Goal: Information Seeking & Learning: Learn about a topic

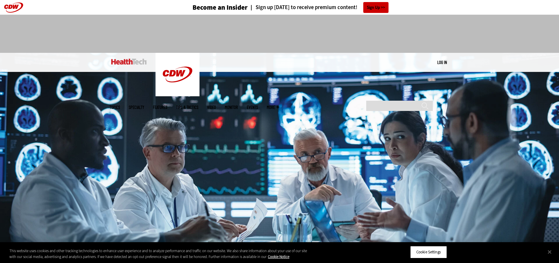
click at [121, 21] on div at bounding box center [279, 31] width 340 height 33
click at [548, 252] on button "Close" at bounding box center [549, 251] width 13 height 13
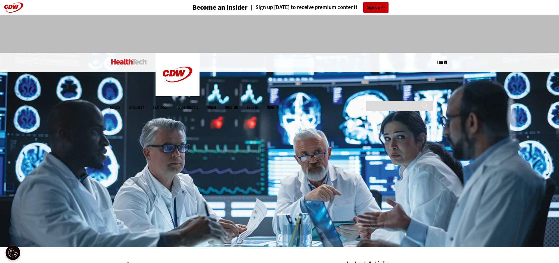
click at [451, 37] on div at bounding box center [279, 34] width 559 height 38
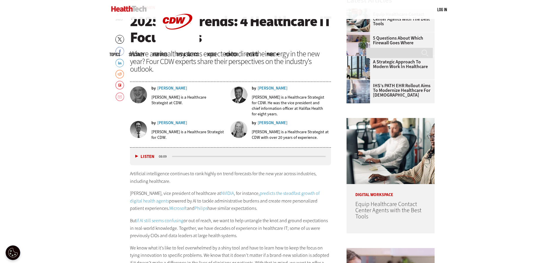
scroll to position [264, 0]
click at [151, 181] on p "Artificial intelligence continues to rank highly on trend forecasts for the new…" at bounding box center [230, 177] width 201 height 15
click at [156, 175] on p "Artificial intelligence continues to rank highly on trend forecasts for the new…" at bounding box center [230, 177] width 201 height 15
click at [157, 174] on p "Artificial intelligence continues to rank highly on trend forecasts for the new…" at bounding box center [230, 177] width 201 height 15
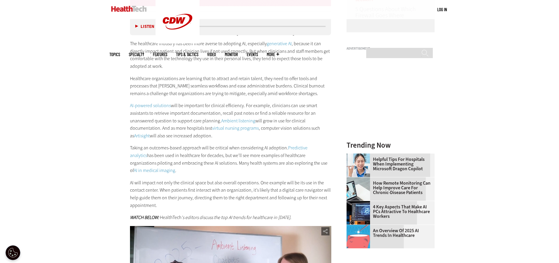
scroll to position [587, 0]
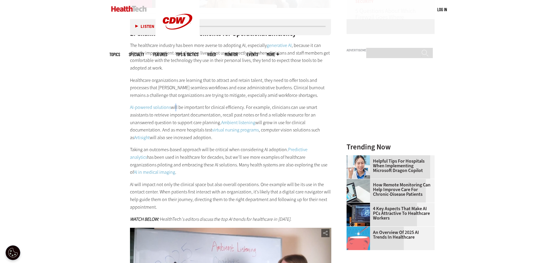
click at [176, 102] on div "1. Channeling AI Advancements for Operational Efficiency The healthcare industr…" at bounding box center [230, 120] width 201 height 205
click at [177, 94] on p "Healthcare organizations are learning that to attract and retain talent, they n…" at bounding box center [230, 88] width 201 height 23
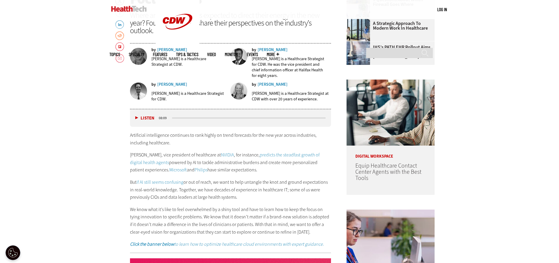
scroll to position [323, 0]
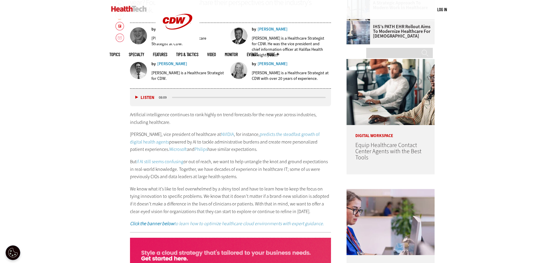
click at [245, 126] on p "Artificial intelligence continues to rank highly on trend forecasts for the new…" at bounding box center [230, 118] width 201 height 15
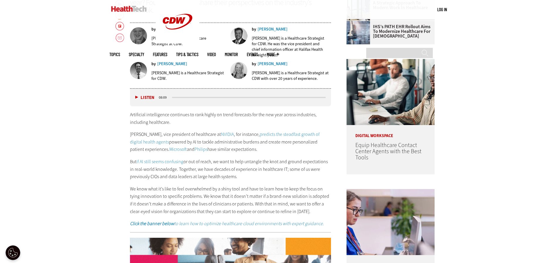
click at [247, 115] on p "Artificial intelligence continues to rank highly on trend forecasts for the new…" at bounding box center [230, 118] width 201 height 15
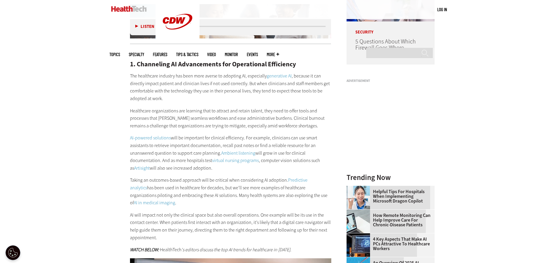
scroll to position [558, 0]
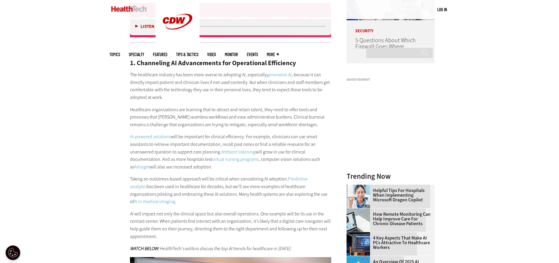
click at [242, 84] on p "The healthcare industry has been more averse to adopting AI, especially generat…" at bounding box center [230, 86] width 201 height 30
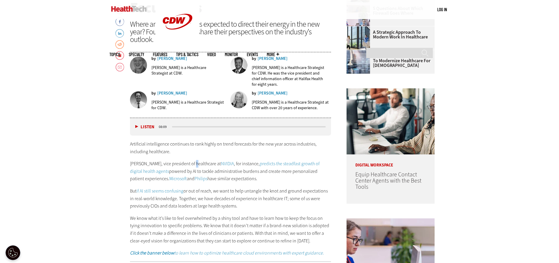
scroll to position [292, 0]
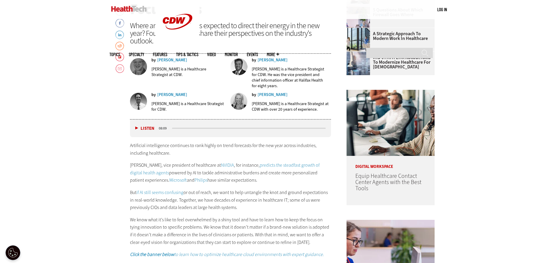
drag, startPoint x: 194, startPoint y: 161, endPoint x: 168, endPoint y: 151, distance: 27.3
click at [168, 151] on p "Artificial intelligence continues to rank highly on trend forecasts for the new…" at bounding box center [230, 149] width 201 height 15
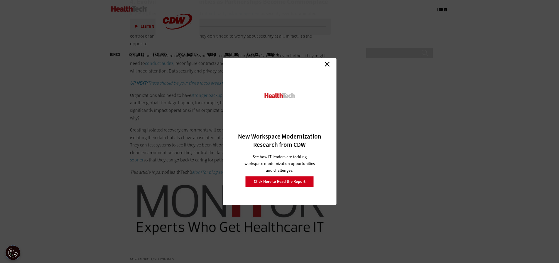
scroll to position [1290, 0]
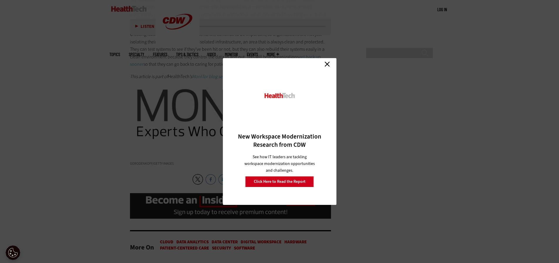
click at [327, 65] on link "Close" at bounding box center [327, 64] width 9 height 9
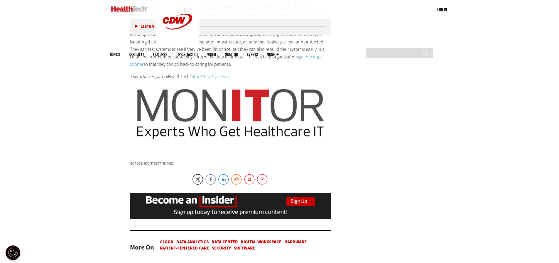
scroll to position [1466, 0]
